Goal: Contribute content: Add original content to the website for others to see

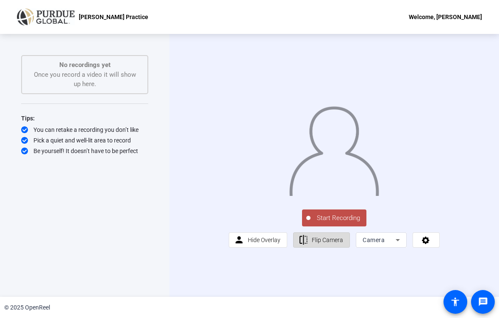
click at [329, 243] on span "Flip Camera" at bounding box center [327, 239] width 31 height 7
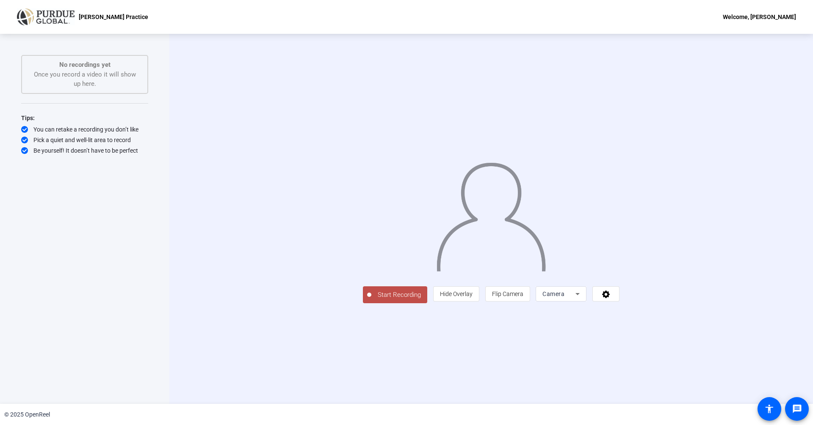
click at [371, 300] on span "Start Recording" at bounding box center [399, 295] width 56 height 10
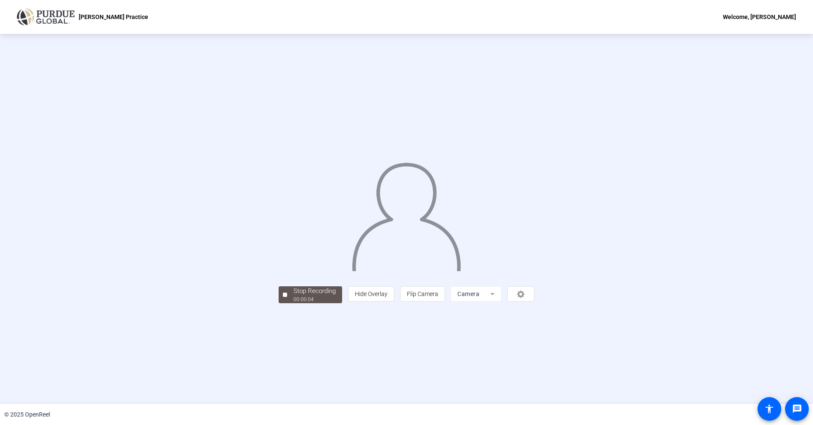
click at [293, 304] on div "00:00:04" at bounding box center [314, 300] width 42 height 8
click at [293, 296] on div "Stop Recording" at bounding box center [314, 292] width 42 height 10
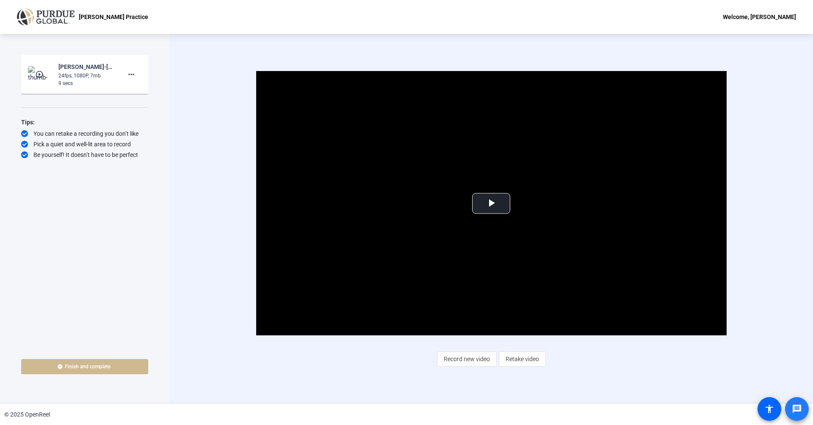
click at [677, 337] on mat-icon "message" at bounding box center [797, 409] width 10 height 10
click at [677, 337] on mat-icon "accessibility" at bounding box center [769, 409] width 10 height 10
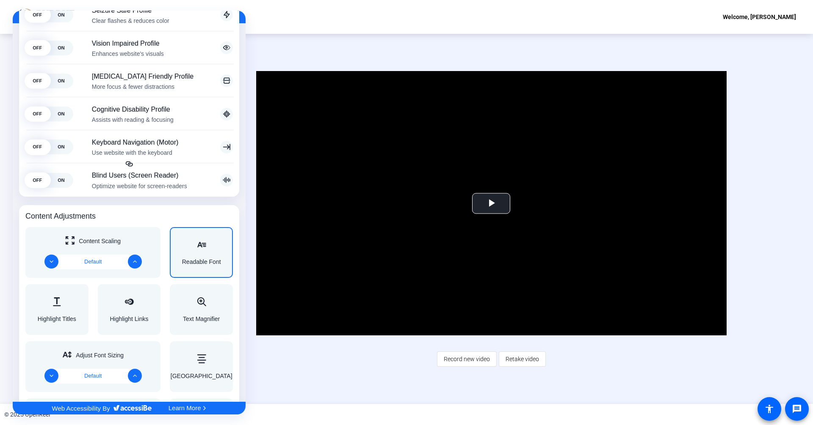
scroll to position [138, 0]
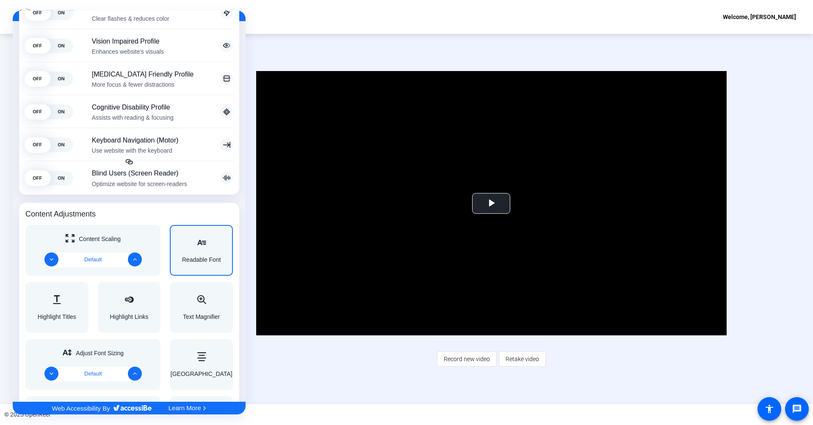
click at [202, 260] on span "Readable Font" at bounding box center [201, 260] width 39 height 6
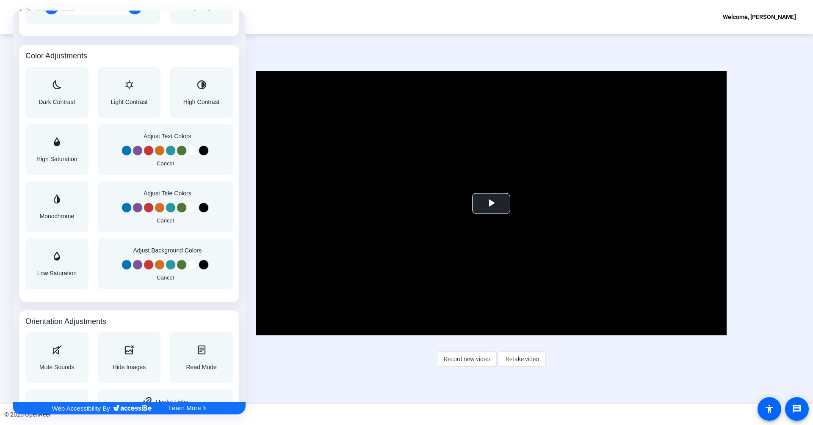
scroll to position [683, 0]
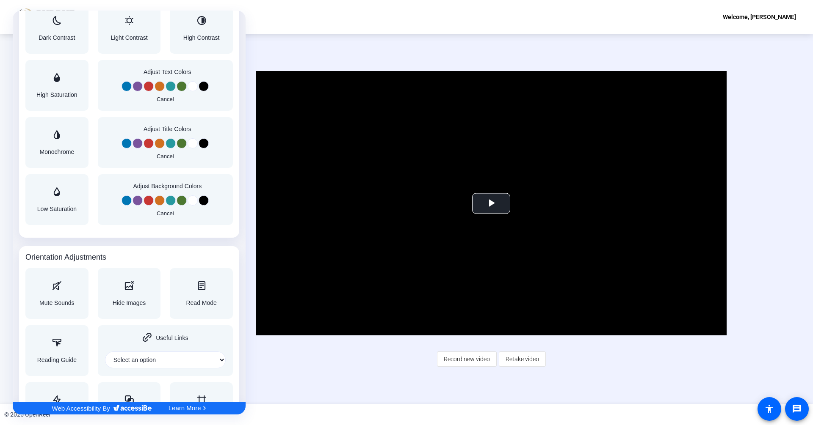
click at [677, 337] on div at bounding box center [406, 212] width 813 height 425
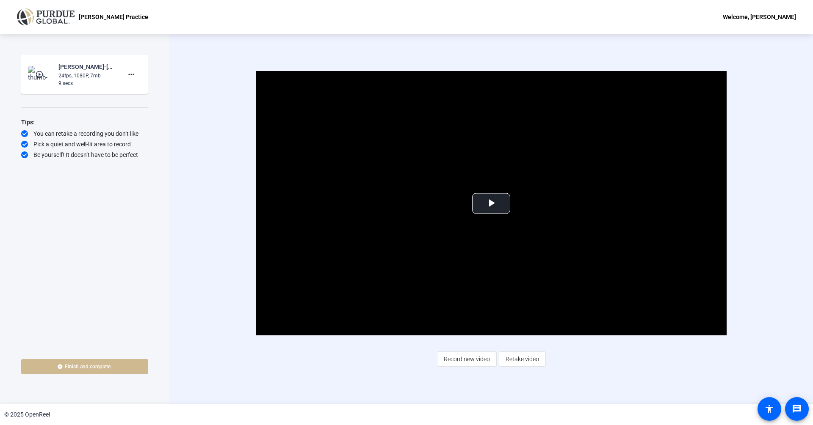
click at [677, 18] on div "Welcome, [PERSON_NAME]" at bounding box center [759, 17] width 73 height 10
click at [677, 102] on div at bounding box center [406, 212] width 813 height 425
click at [133, 75] on mat-icon "more_horiz" at bounding box center [131, 74] width 10 height 10
click at [146, 94] on span "Delete clip" at bounding box center [145, 92] width 34 height 10
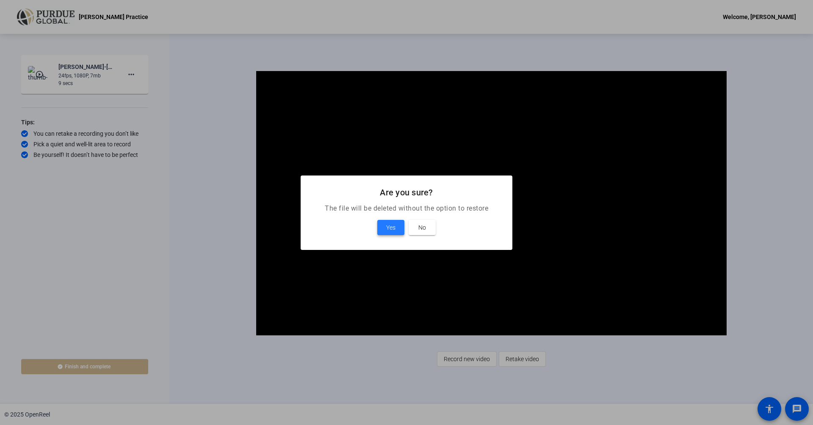
click at [395, 225] on span "Yes" at bounding box center [390, 228] width 9 height 10
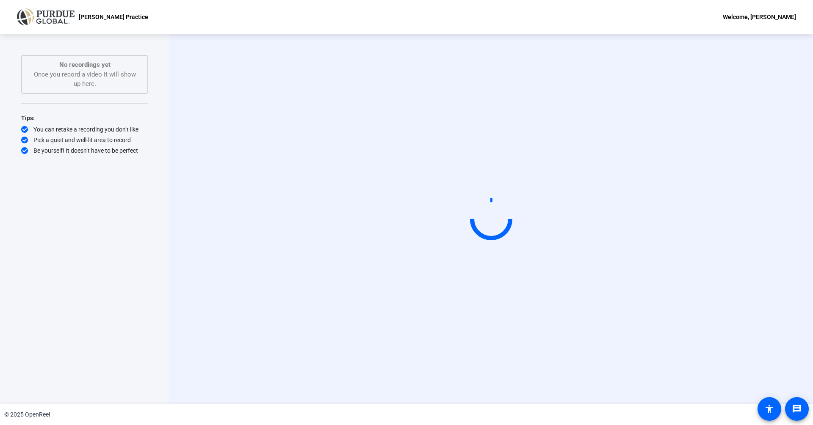
click at [110, 16] on p "[PERSON_NAME] Practice" at bounding box center [113, 17] width 69 height 10
click at [61, 13] on img at bounding box center [46, 16] width 58 height 17
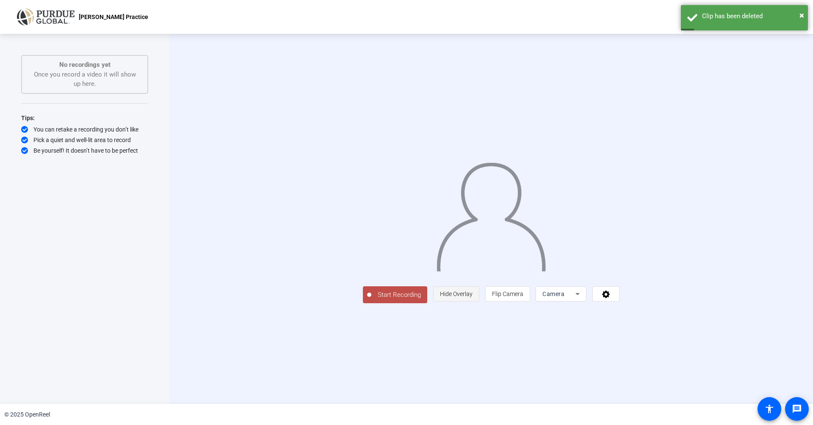
click at [472, 302] on span "Hide Overlay" at bounding box center [456, 294] width 33 height 16
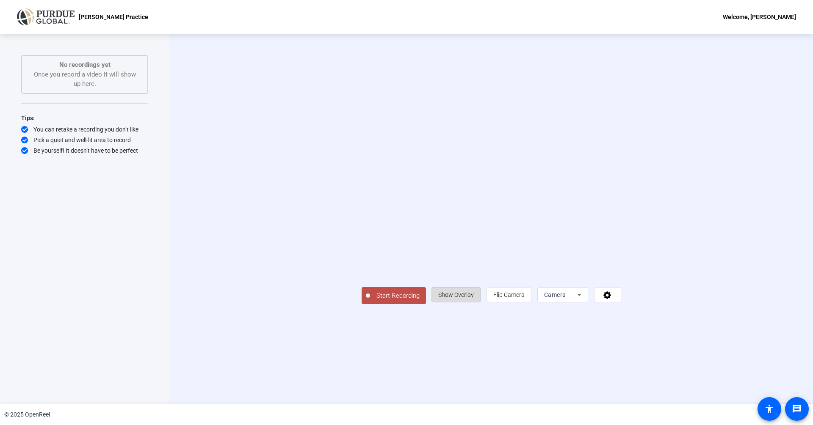
click at [474, 298] on span "Show Overlay" at bounding box center [456, 295] width 36 height 7
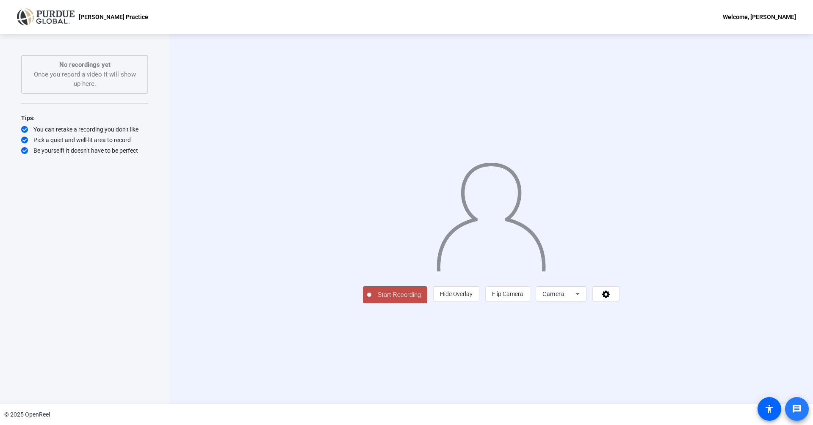
click at [677, 337] on mat-icon "message" at bounding box center [797, 409] width 10 height 10
click at [619, 304] on span at bounding box center [606, 294] width 26 height 20
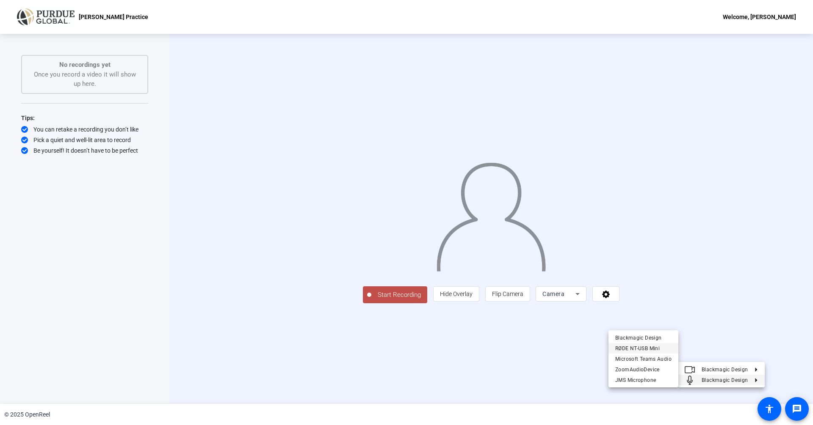
click at [627, 337] on span "RØDE NT-USB Mini" at bounding box center [637, 348] width 44 height 6
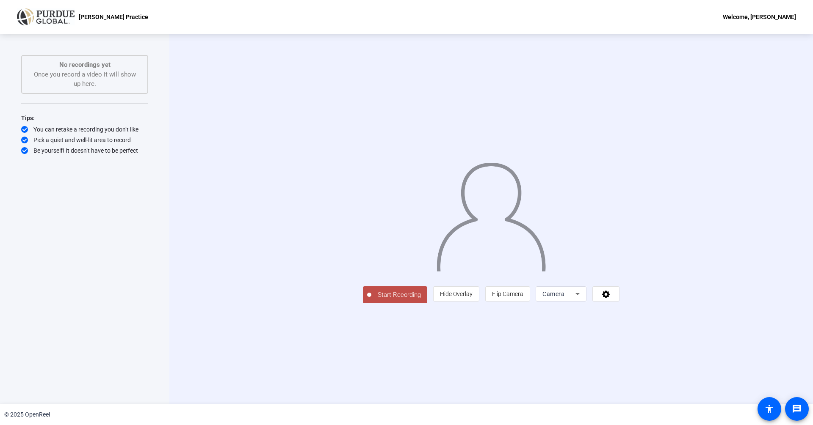
click at [677, 20] on div "Welcome, [PERSON_NAME]" at bounding box center [759, 17] width 73 height 10
click at [677, 187] on div at bounding box center [406, 212] width 813 height 425
click at [677, 337] on mat-icon "accessibility" at bounding box center [769, 409] width 10 height 10
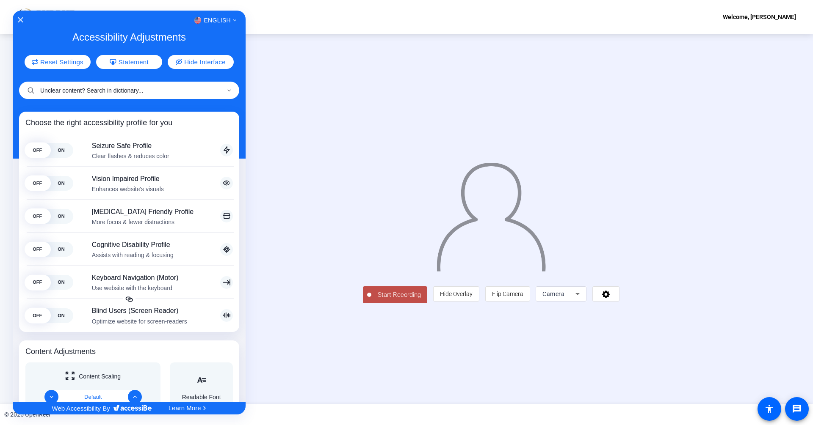
click at [185, 97] on input "Unclear content? Search in dictionary..." at bounding box center [129, 90] width 220 height 17
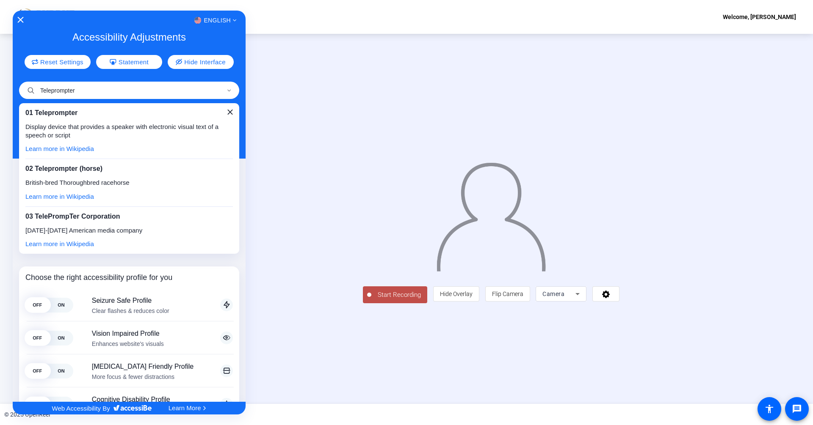
type input "Teleprompter"
click at [22, 20] on icon "Close Accessibility Interface" at bounding box center [20, 20] width 6 height 6
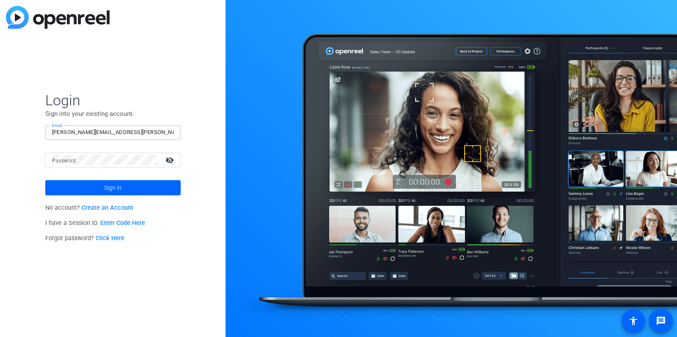
type input "josh.shanley@gmail.com"
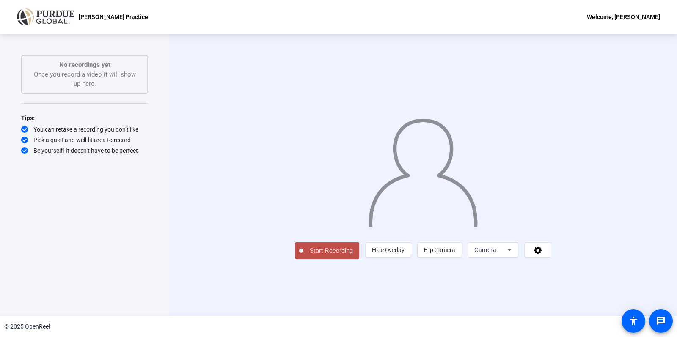
click at [515, 255] on icon at bounding box center [510, 250] width 10 height 10
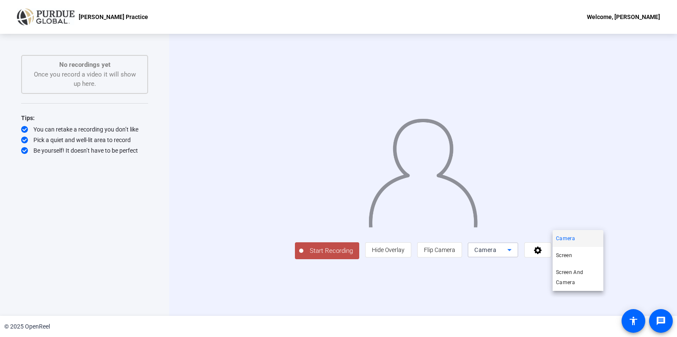
click at [659, 269] on div at bounding box center [338, 168] width 677 height 337
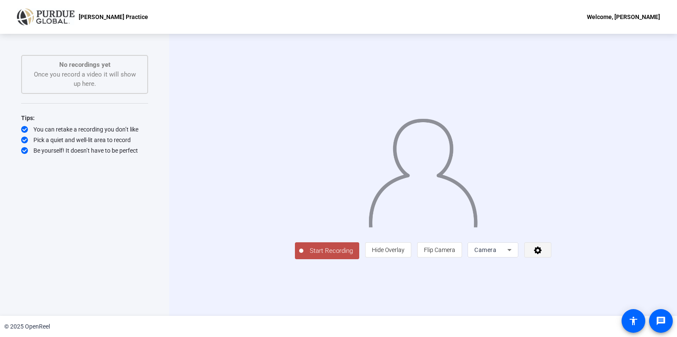
click at [543, 254] on icon at bounding box center [538, 250] width 10 height 8
click at [410, 307] on div at bounding box center [338, 168] width 677 height 337
click at [367, 326] on div "© 2025 OpenReel" at bounding box center [338, 326] width 677 height 21
click at [543, 254] on icon at bounding box center [538, 250] width 10 height 8
click at [567, 298] on div at bounding box center [338, 168] width 677 height 337
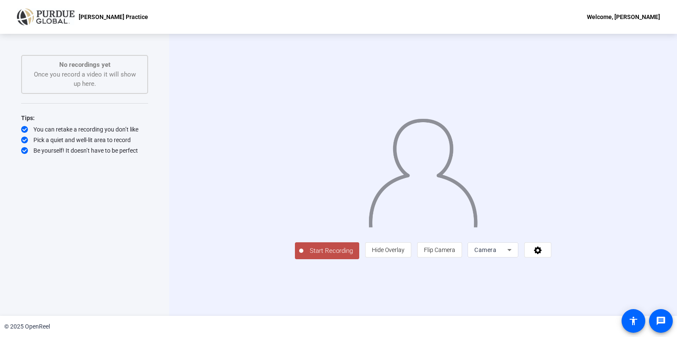
click at [497, 254] on span "Camera" at bounding box center [486, 250] width 22 height 7
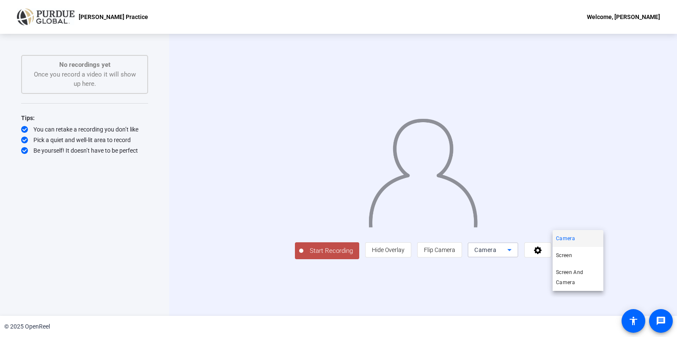
click at [566, 253] on span "Screen" at bounding box center [564, 256] width 16 height 10
